Goal: Navigation & Orientation: Find specific page/section

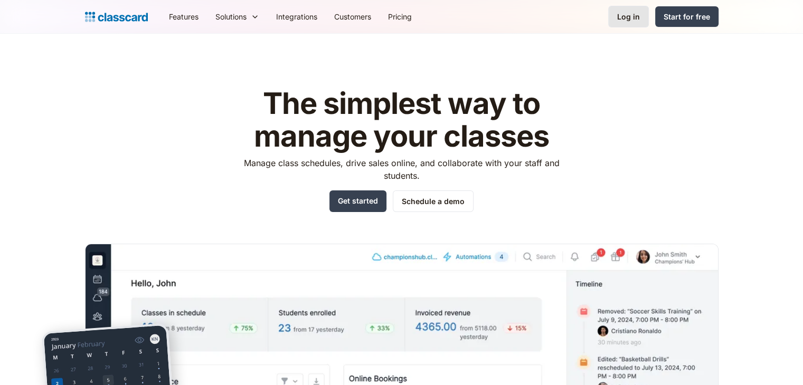
click at [625, 20] on div "Log in" at bounding box center [628, 16] width 23 height 11
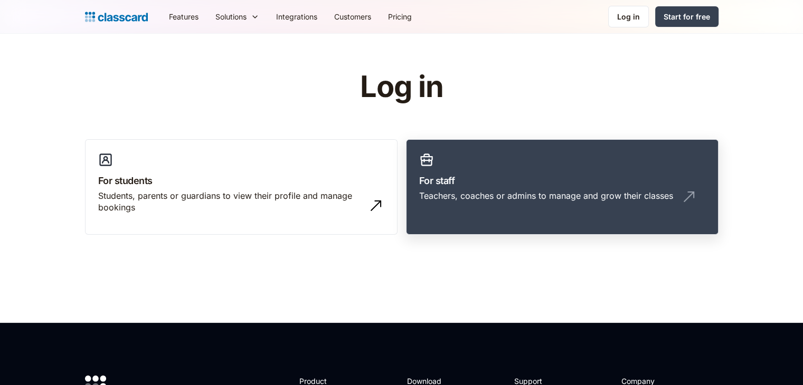
click at [492, 186] on h3 "For staff" at bounding box center [562, 181] width 286 height 14
